Goal: Task Accomplishment & Management: Manage account settings

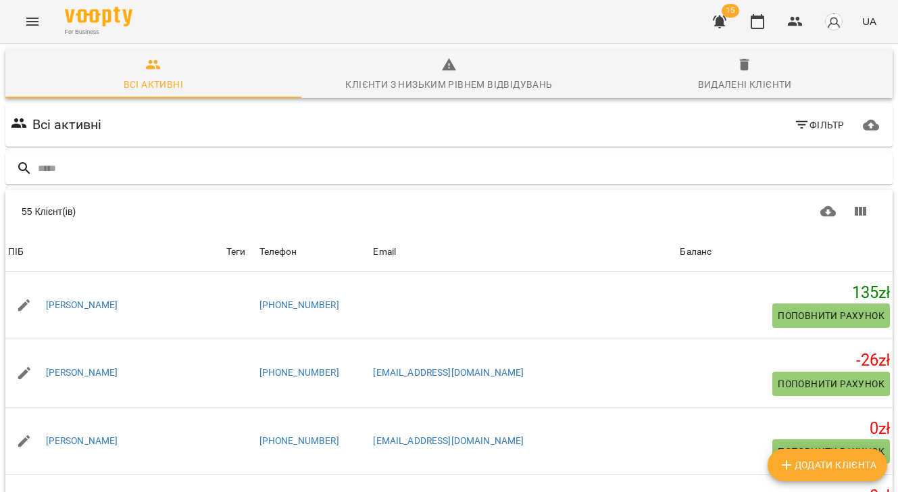
click at [36, 24] on icon "Menu" at bounding box center [32, 22] width 12 height 8
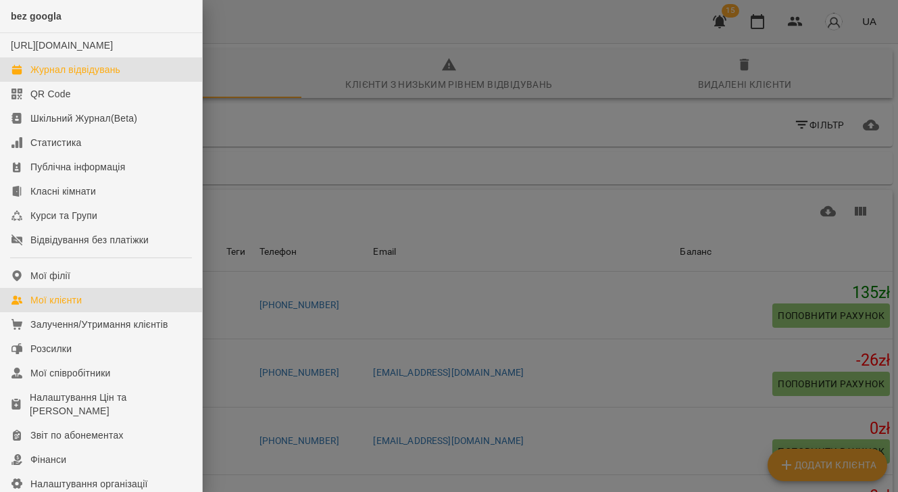
drag, startPoint x: 49, startPoint y: 84, endPoint x: 408, endPoint y: 130, distance: 362.4
click at [49, 76] on div "Журнал відвідувань" at bounding box center [75, 70] width 90 height 14
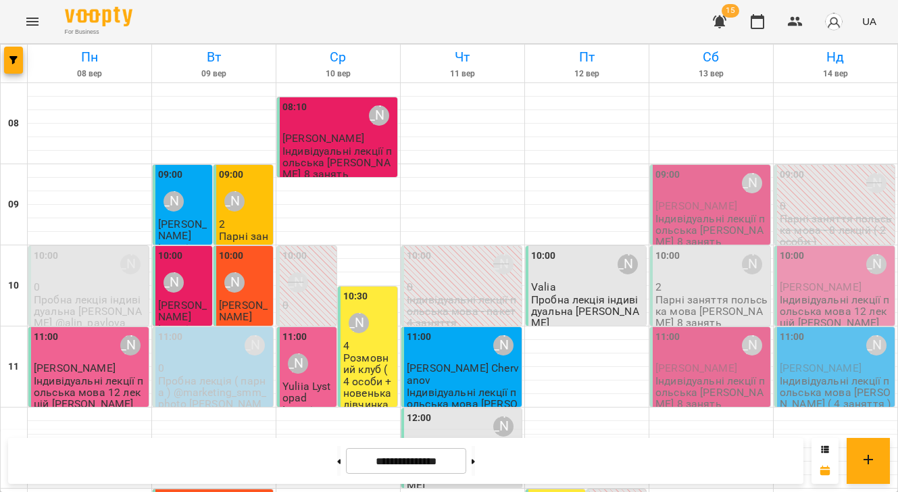
scroll to position [474, 0]
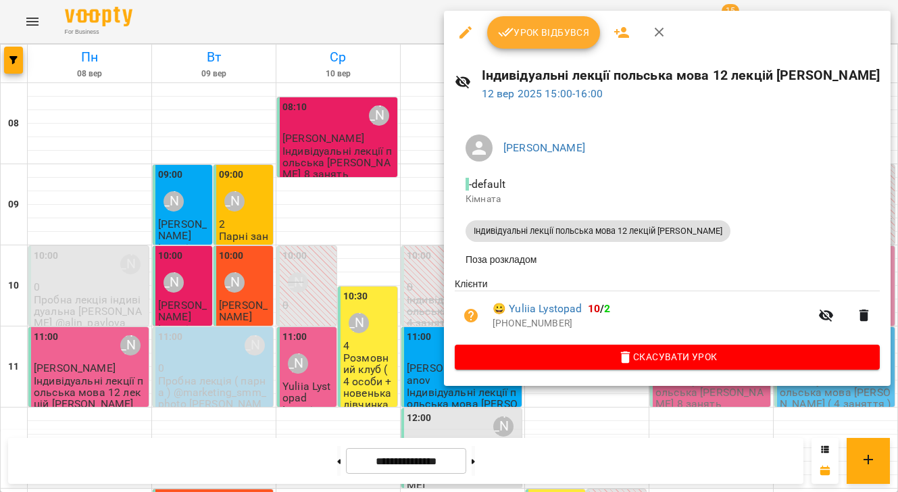
click at [549, 29] on span "Урок відбувся" at bounding box center [544, 32] width 92 height 16
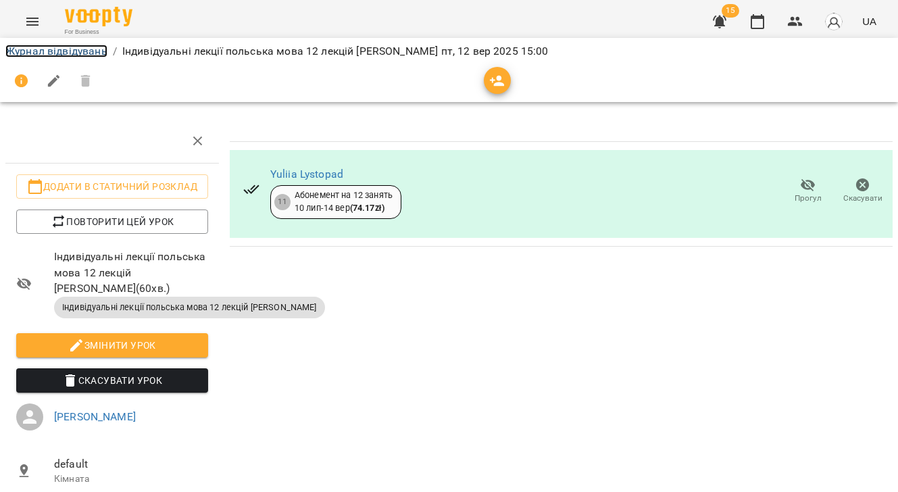
drag, startPoint x: 55, startPoint y: 53, endPoint x: 430, endPoint y: 163, distance: 390.8
click at [55, 53] on link "Журнал відвідувань" at bounding box center [56, 51] width 102 height 13
